Goal: Find specific page/section

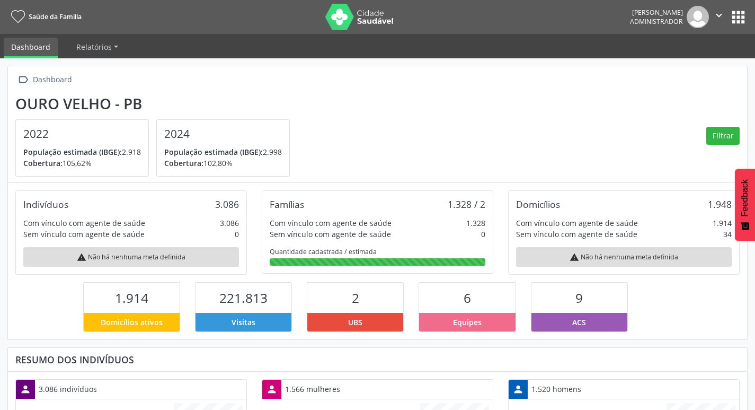
scroll to position [176, 246]
click at [733, 23] on button "apps" at bounding box center [738, 17] width 19 height 19
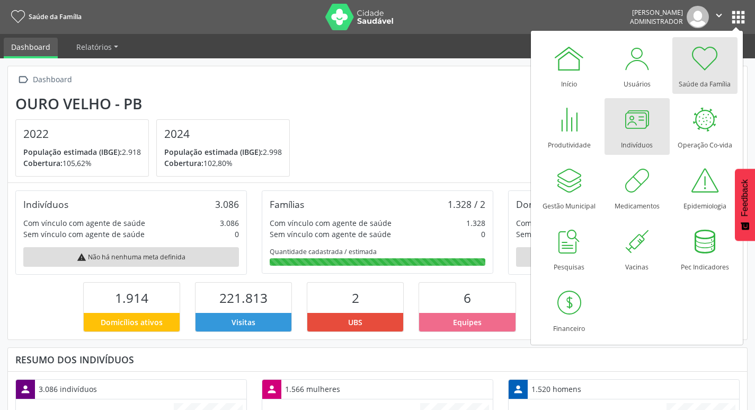
click at [629, 125] on div at bounding box center [637, 119] width 32 height 32
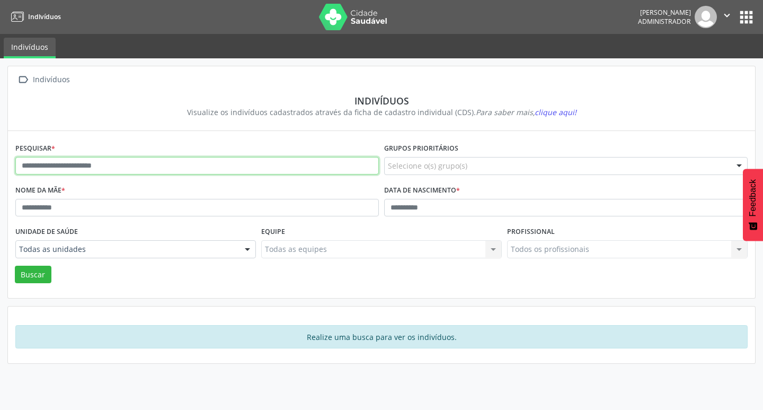
click at [317, 171] on input "text" at bounding box center [197, 166] width 364 height 18
type input "********"
click at [15, 266] on button "Buscar" at bounding box center [33, 275] width 37 height 18
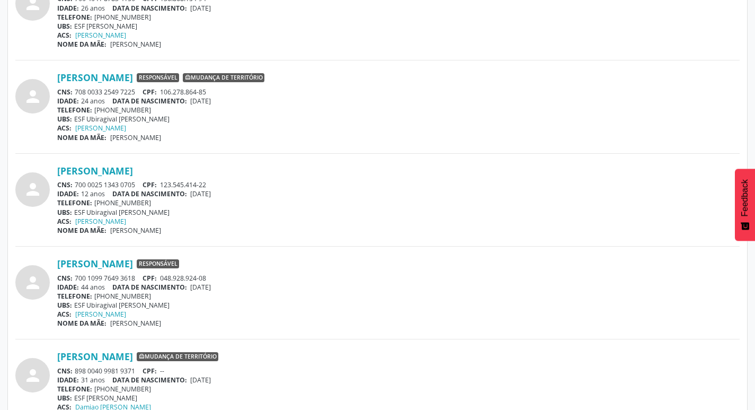
scroll to position [859, 0]
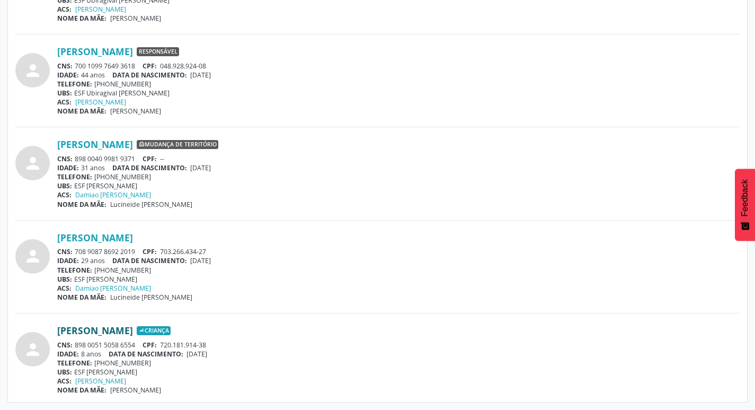
click at [133, 327] on link "[PERSON_NAME]" at bounding box center [95, 330] width 76 height 12
